Goal: Information Seeking & Learning: Learn about a topic

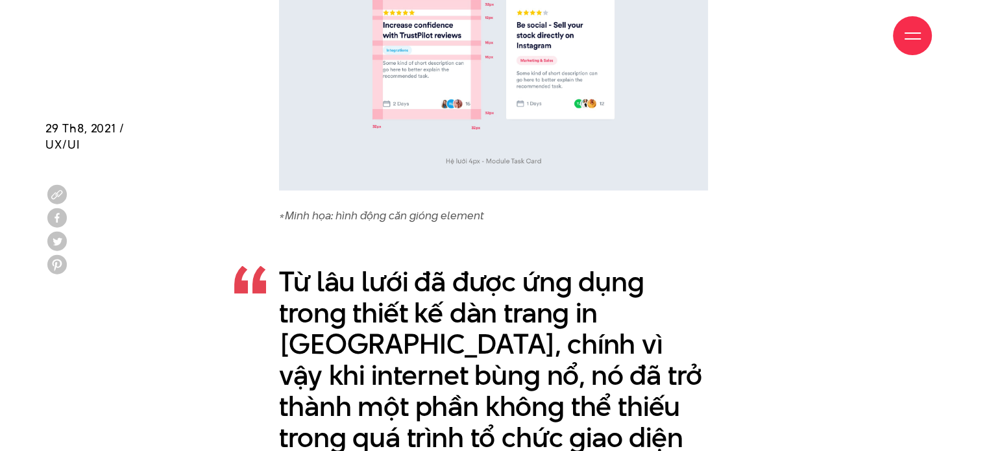
scroll to position [2530, 0]
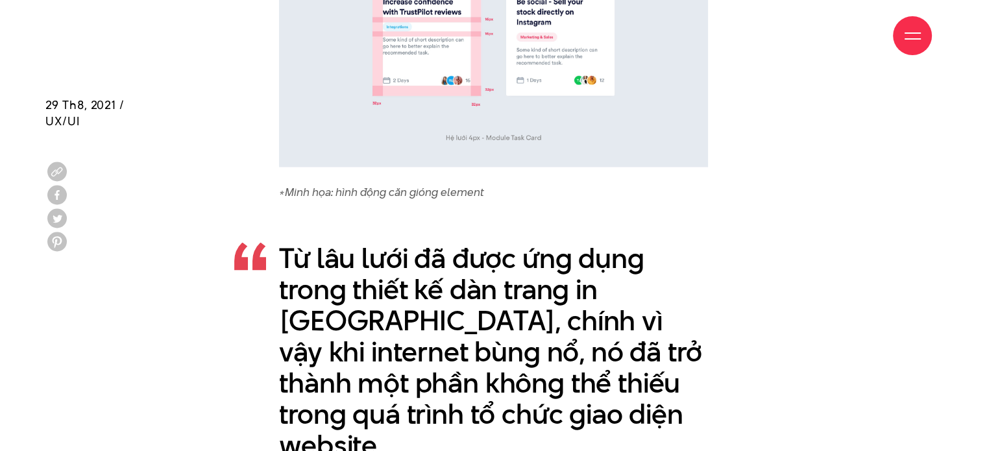
click at [607, 300] on p "Từ lâu lưới đã được ứng dụng trong thiết kế dàn trang in ấn, chính vì vậy khi i…" at bounding box center [493, 352] width 429 height 218
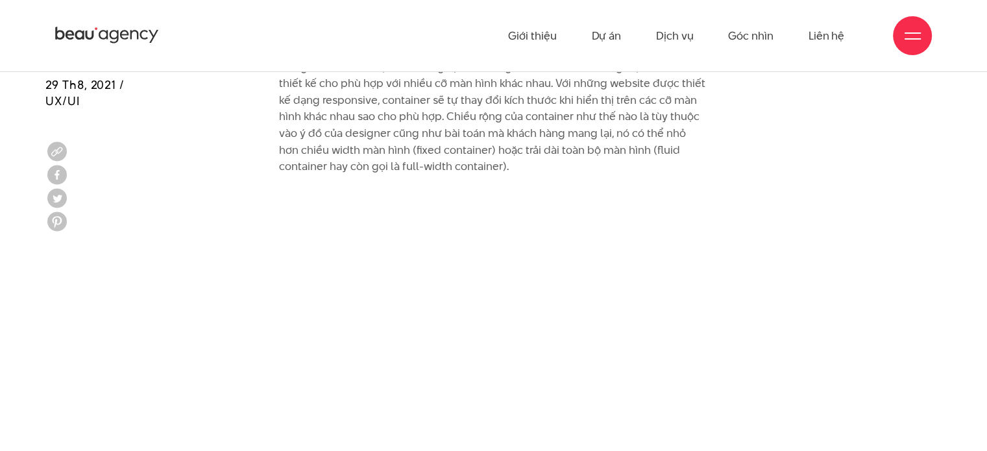
scroll to position [2984, 0]
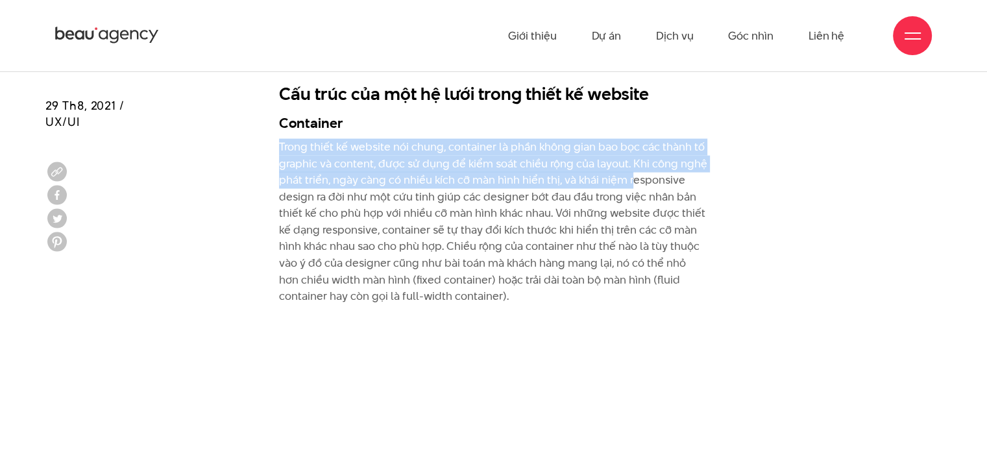
drag, startPoint x: 278, startPoint y: 102, endPoint x: 632, endPoint y: 155, distance: 358.2
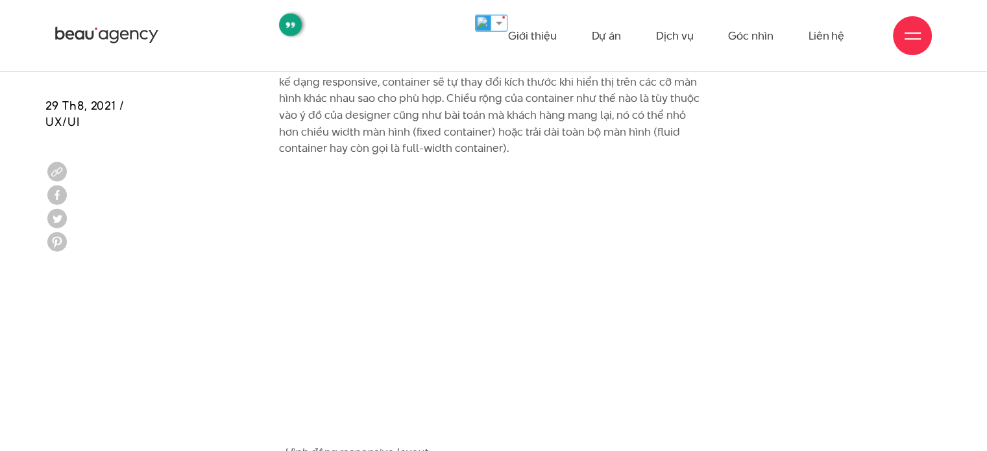
scroll to position [2919, 0]
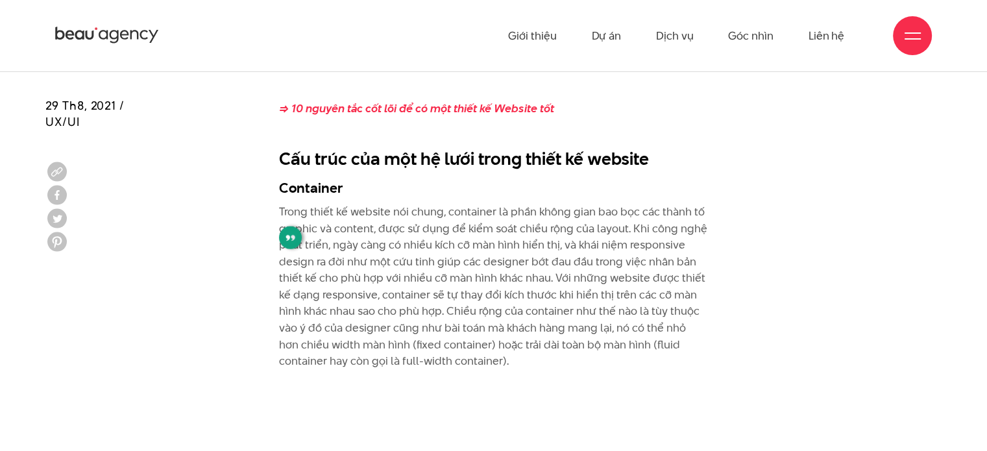
click at [651, 244] on p "Trong thiết kế website nói chung, container là phần không gian bao bọc các thàn…" at bounding box center [493, 287] width 429 height 166
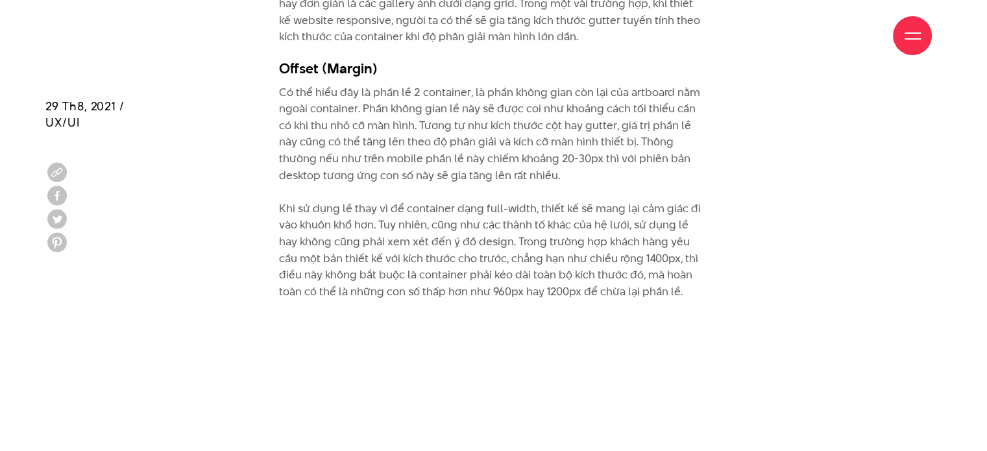
scroll to position [4558, 0]
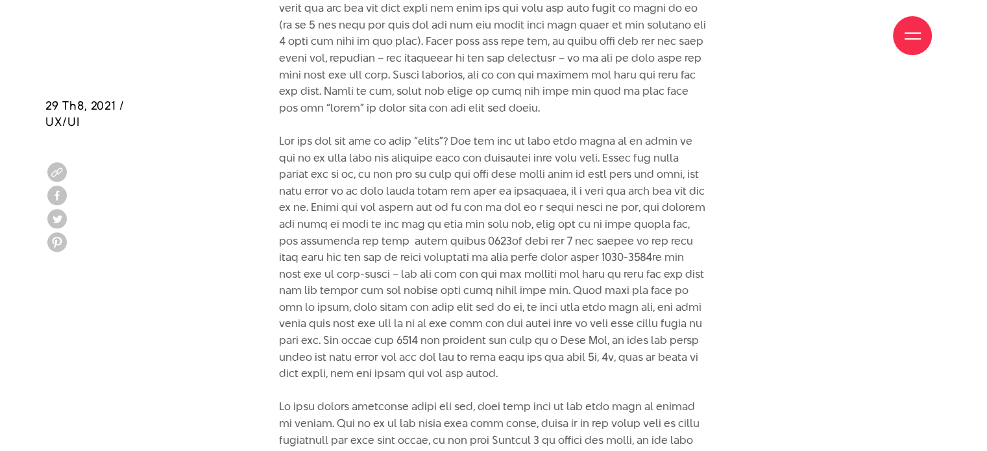
drag, startPoint x: 812, startPoint y: 28, endPoint x: 524, endPoint y: 223, distance: 348.5
click at [524, 223] on p at bounding box center [493, 307] width 429 height 747
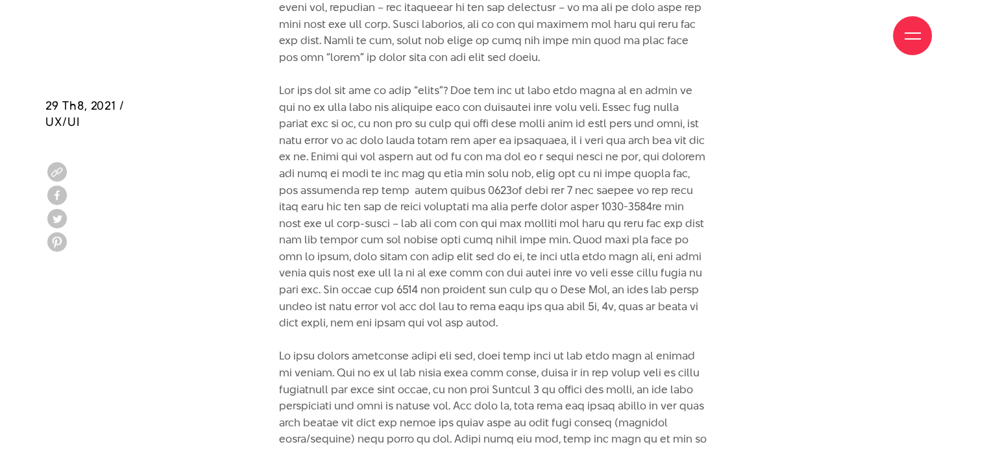
scroll to position [4688, 0]
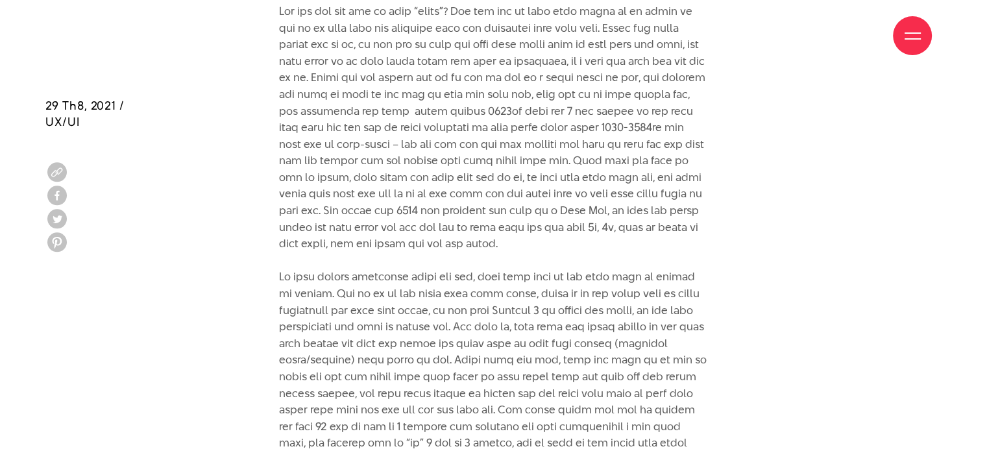
click at [498, 191] on p at bounding box center [493, 177] width 429 height 747
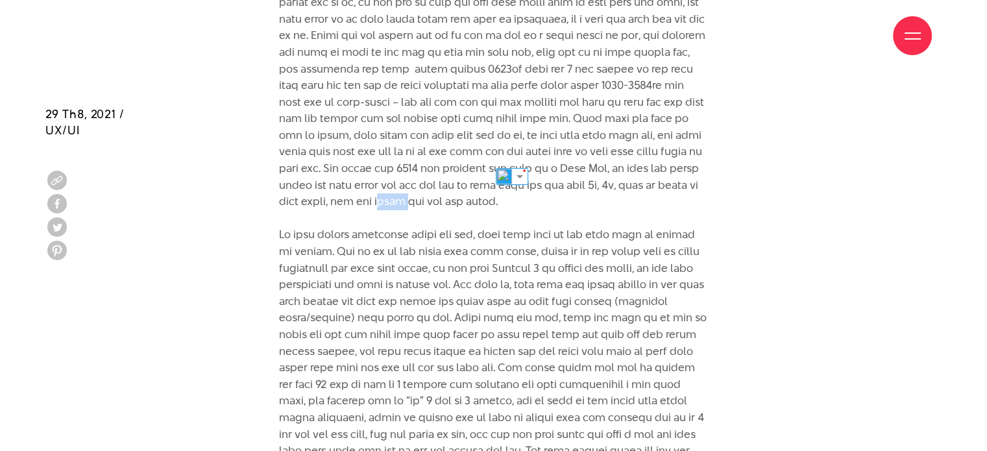
scroll to position [4753, 0]
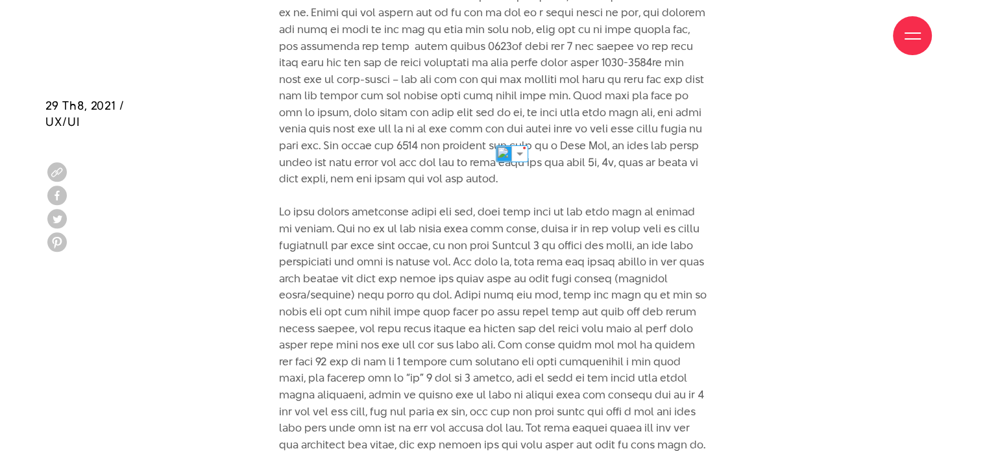
click at [687, 111] on p at bounding box center [493, 112] width 429 height 747
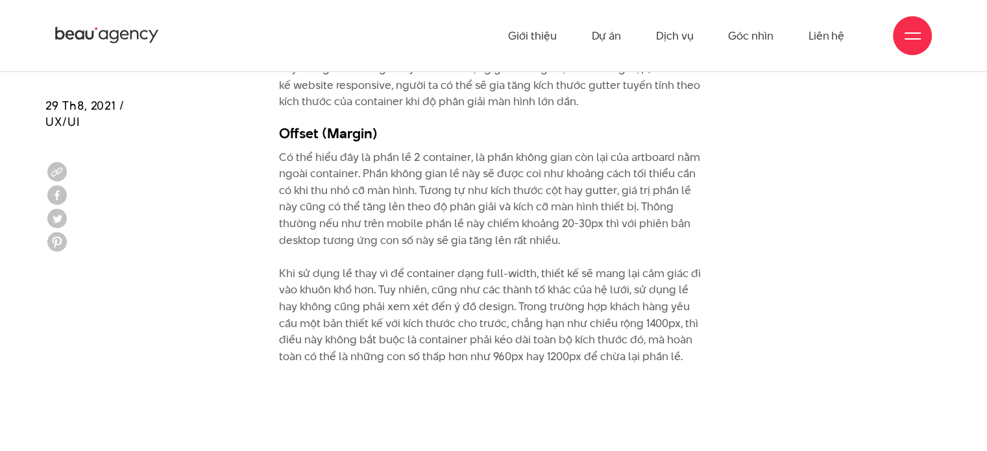
scroll to position [3023, 0]
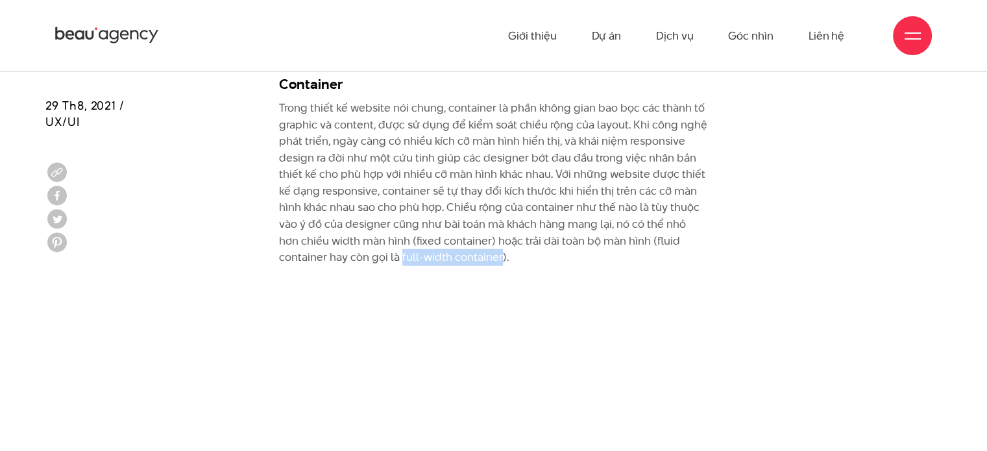
drag, startPoint x: 352, startPoint y: 225, endPoint x: 450, endPoint y: 217, distance: 98.9
click at [450, 217] on p "Trong thiết kế website nói chung, container là phần không gian bao bọc các thàn…" at bounding box center [493, 183] width 429 height 166
copy p "full-width container"
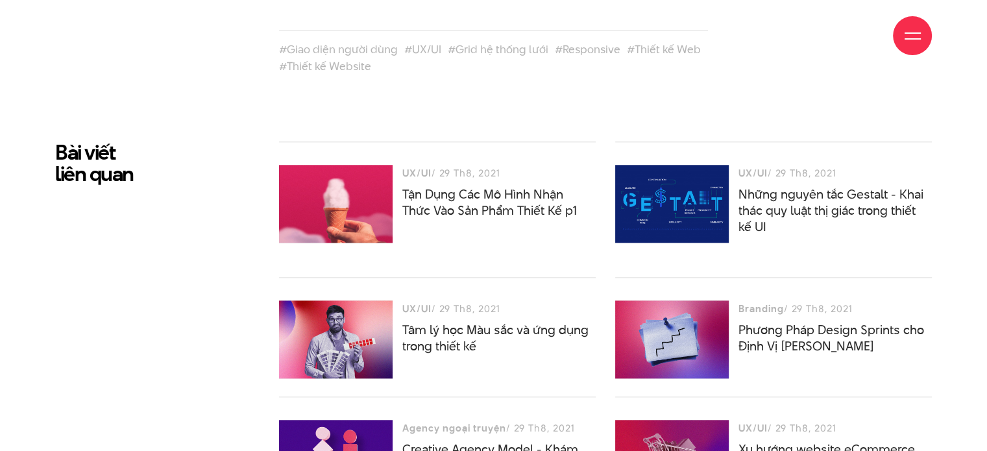
scroll to position [6372, 0]
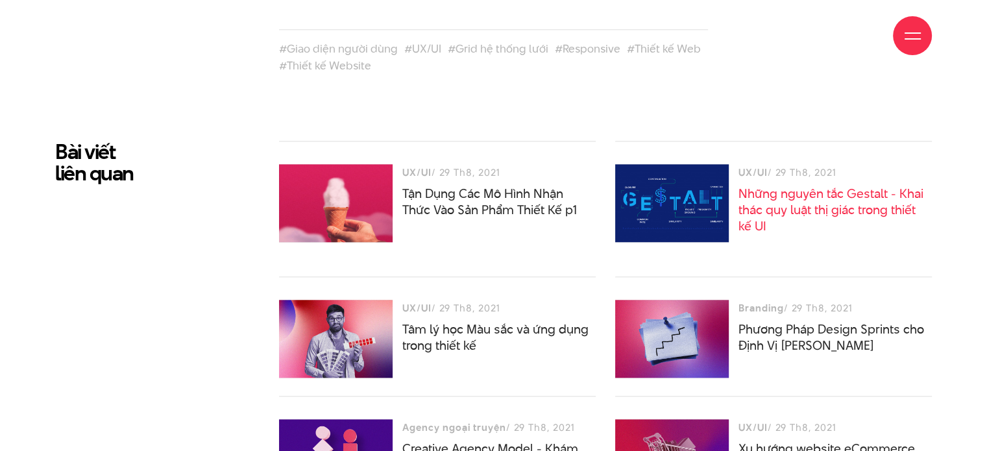
click at [781, 185] on link "Những nguyên tắc Gestalt - Khai thác quy luật thị giác trong thiết kế UI" at bounding box center [830, 210] width 185 height 50
